Goal: Task Accomplishment & Management: Manage account settings

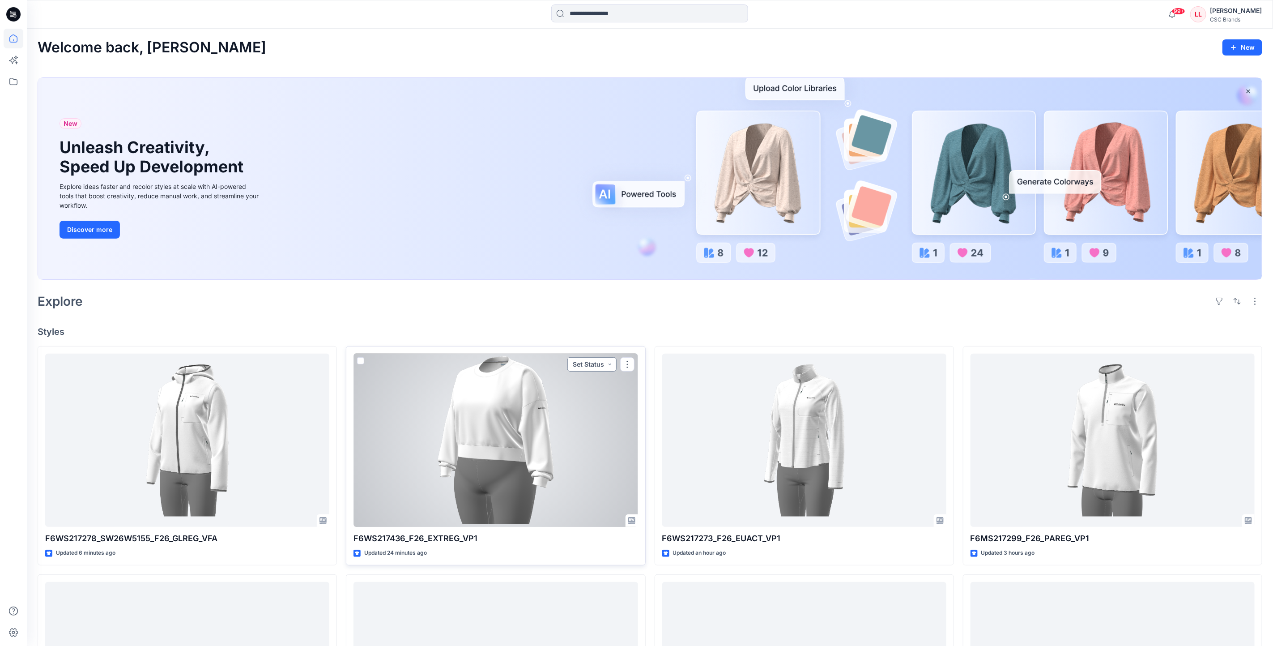
click at [592, 365] on button "Set Status" at bounding box center [591, 364] width 49 height 14
click at [599, 405] on span "Virtual Proto 1" at bounding box center [572, 406] width 58 height 13
click at [627, 364] on button "button" at bounding box center [627, 364] width 14 height 14
click at [653, 386] on button "Edit" at bounding box center [670, 385] width 97 height 17
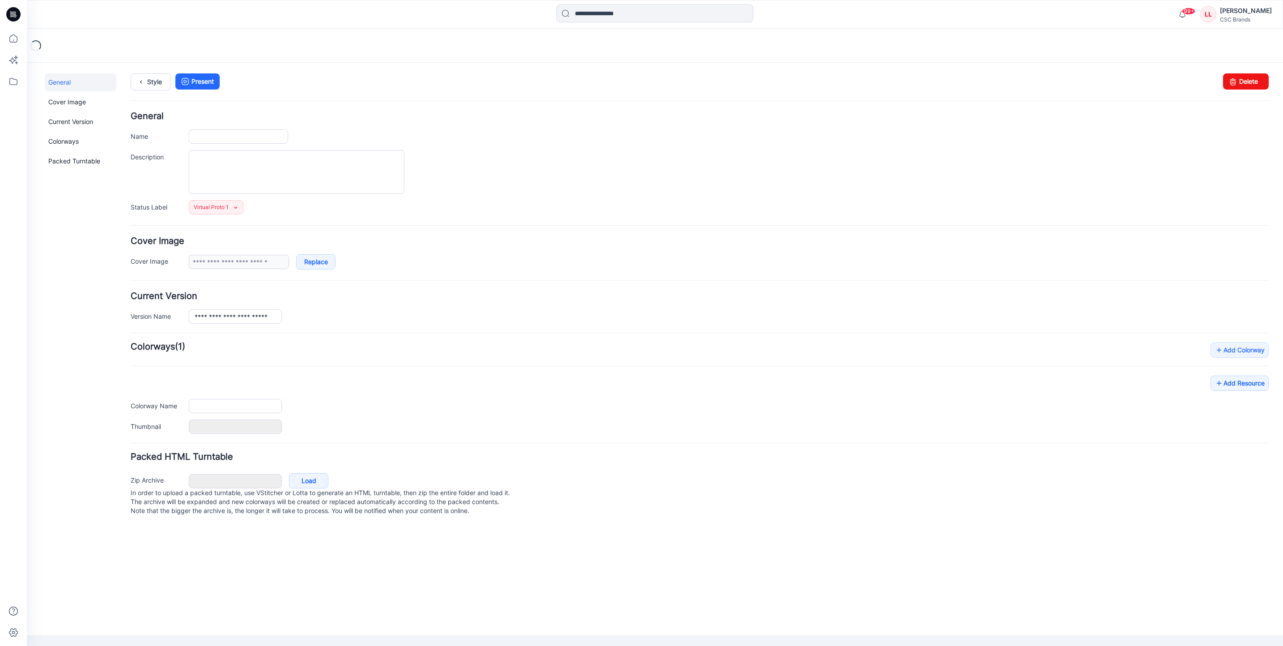
type input "**********"
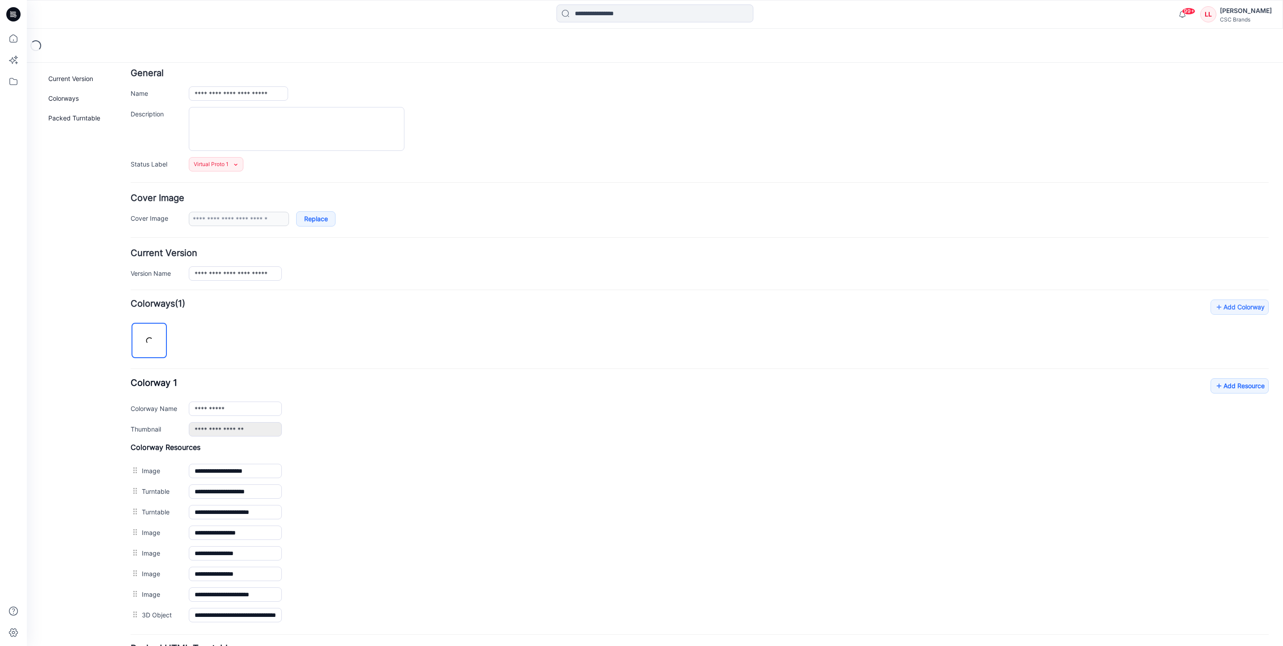
scroll to position [67, 0]
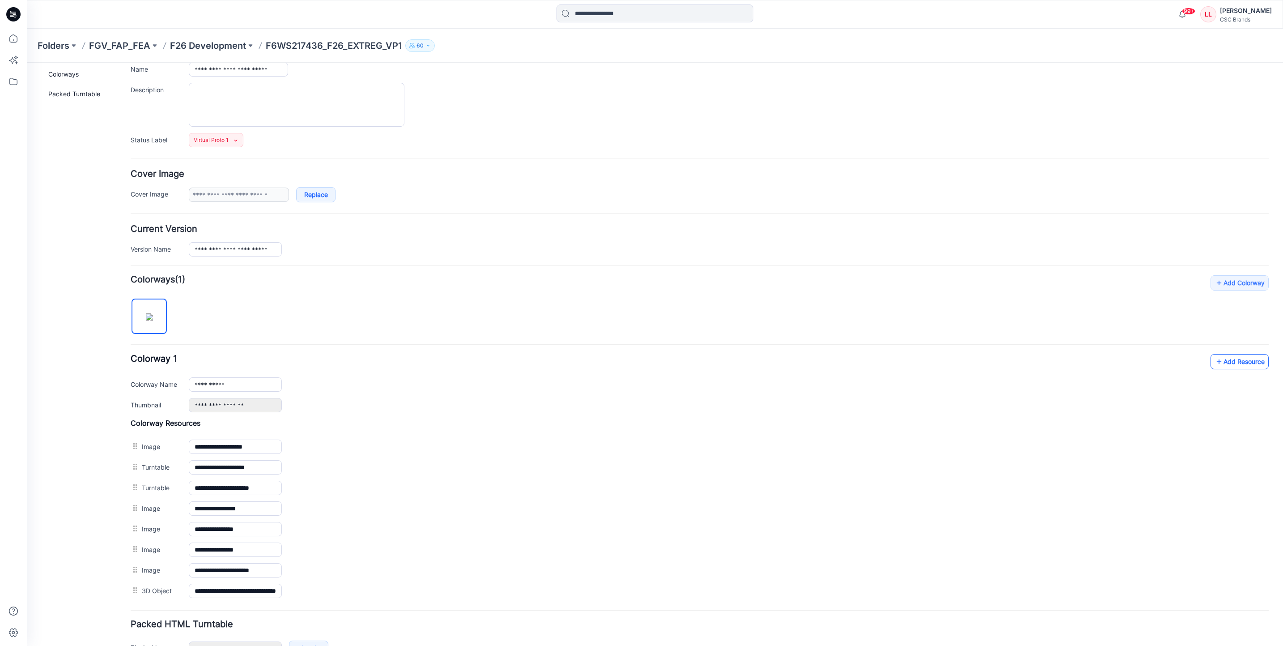
click at [1222, 369] on link "Add Resource" at bounding box center [1240, 361] width 58 height 15
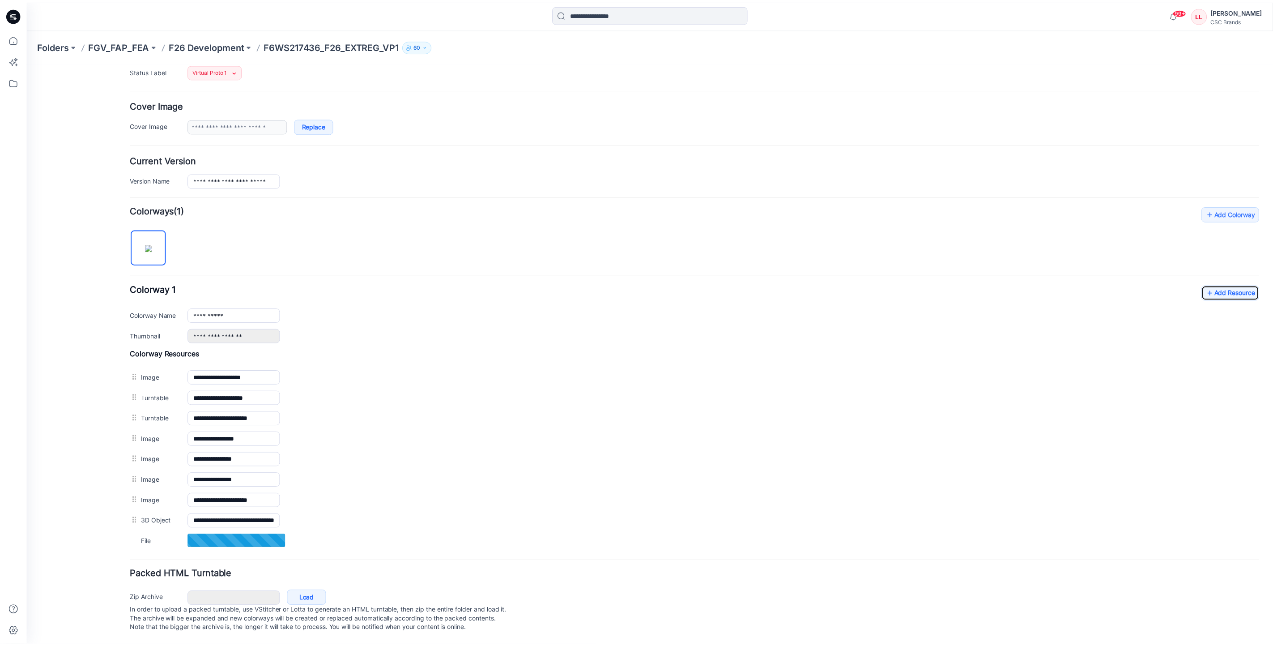
scroll to position [154, 0]
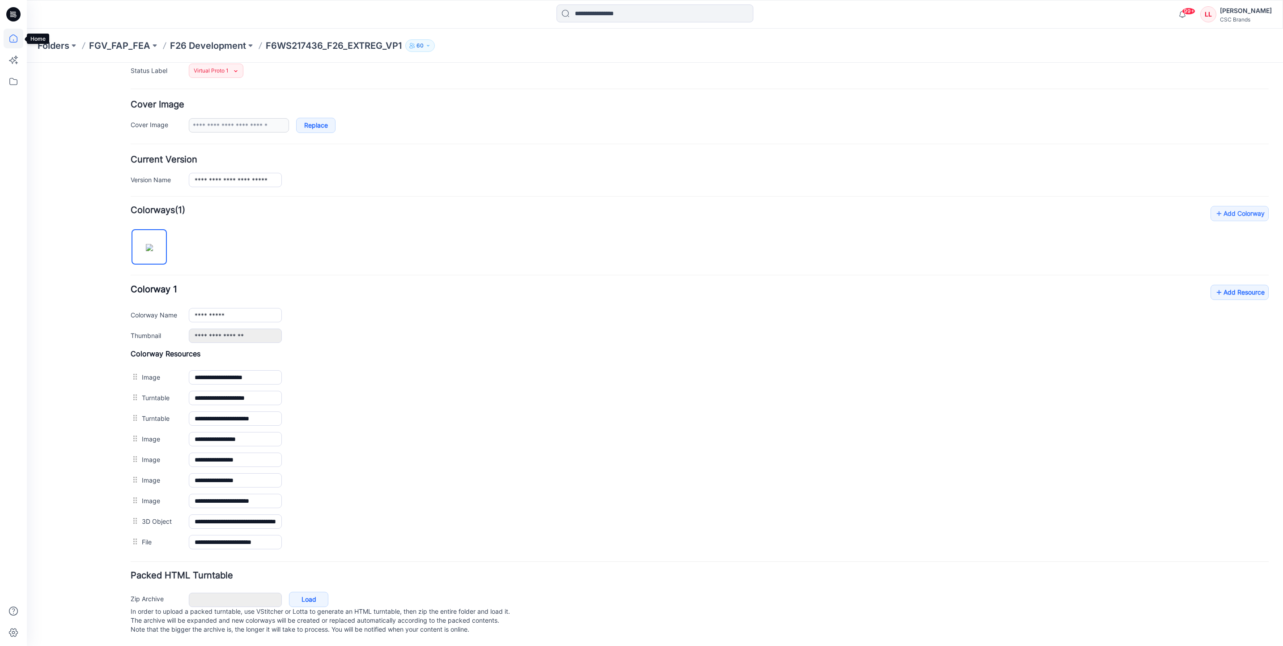
drag, startPoint x: 4, startPoint y: 42, endPoint x: 11, endPoint y: 44, distance: 7.1
click at [4, 42] on icon at bounding box center [14, 39] width 20 height 20
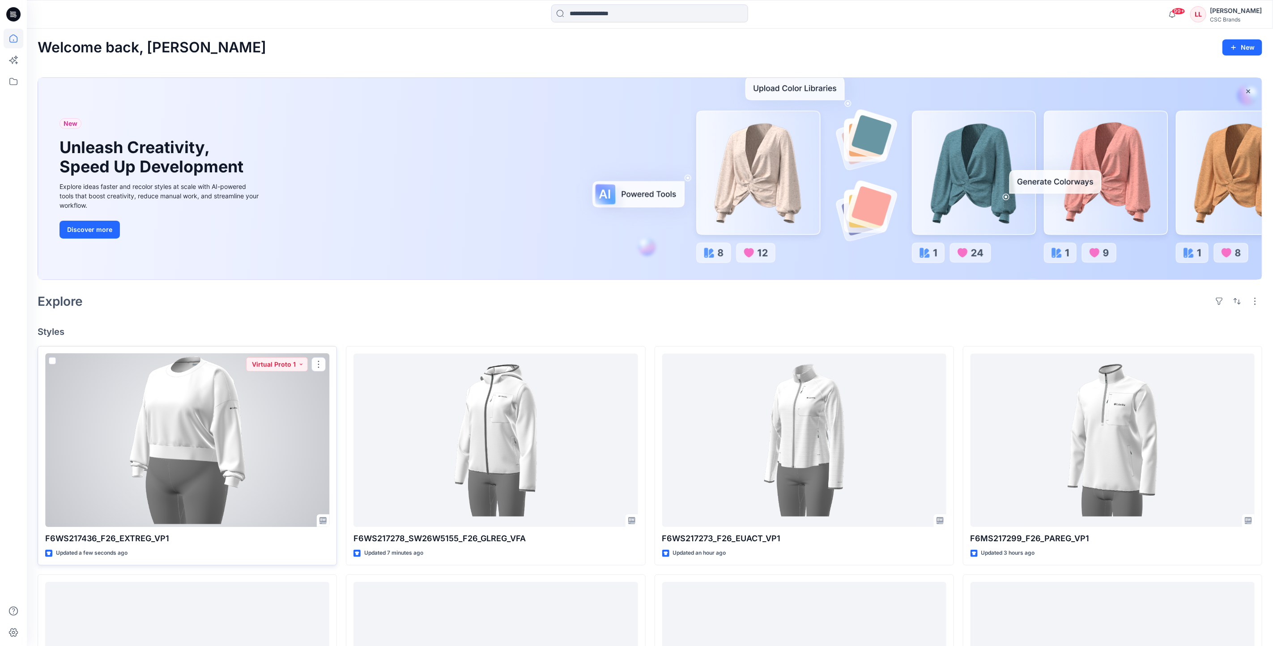
click at [251, 477] on div at bounding box center [187, 441] width 284 height 174
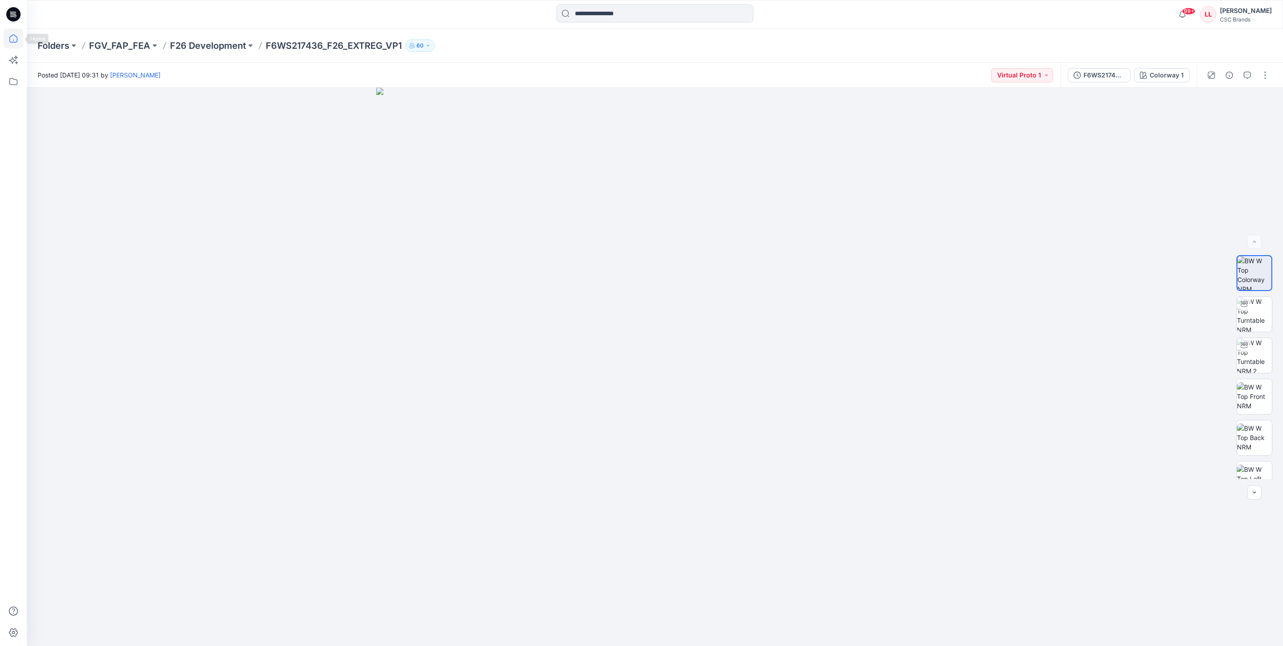
click at [22, 35] on icon at bounding box center [14, 39] width 20 height 20
